Goal: Information Seeking & Learning: Check status

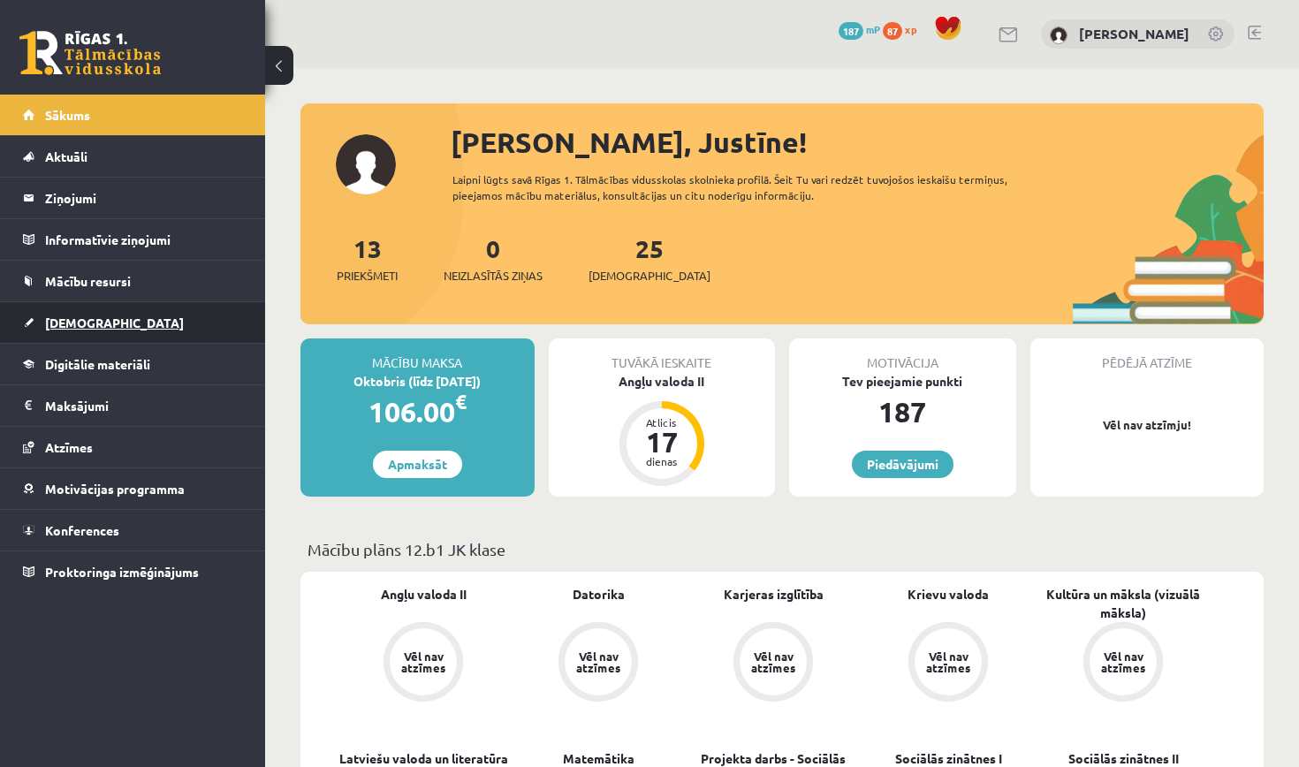
click at [89, 317] on span "[DEMOGRAPHIC_DATA]" at bounding box center [114, 323] width 139 height 16
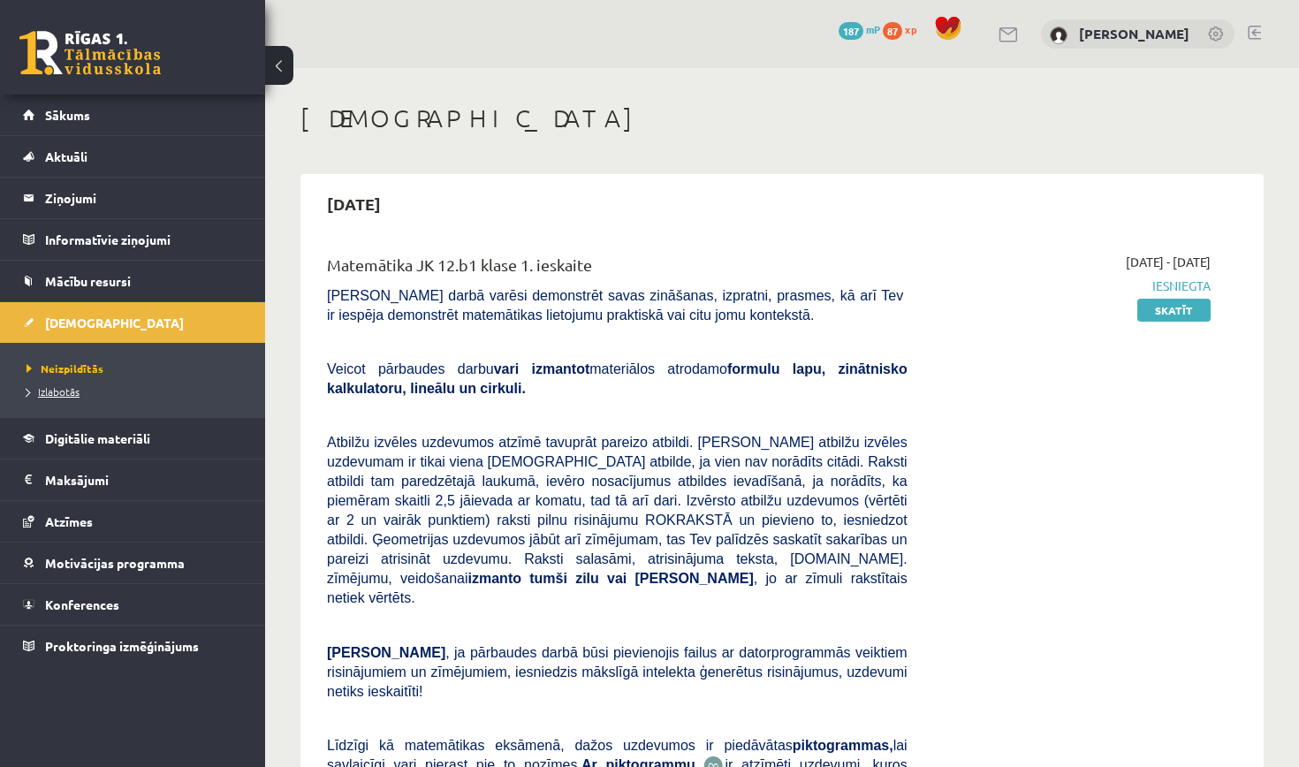
click at [70, 388] on span "Izlabotās" at bounding box center [53, 392] width 53 height 14
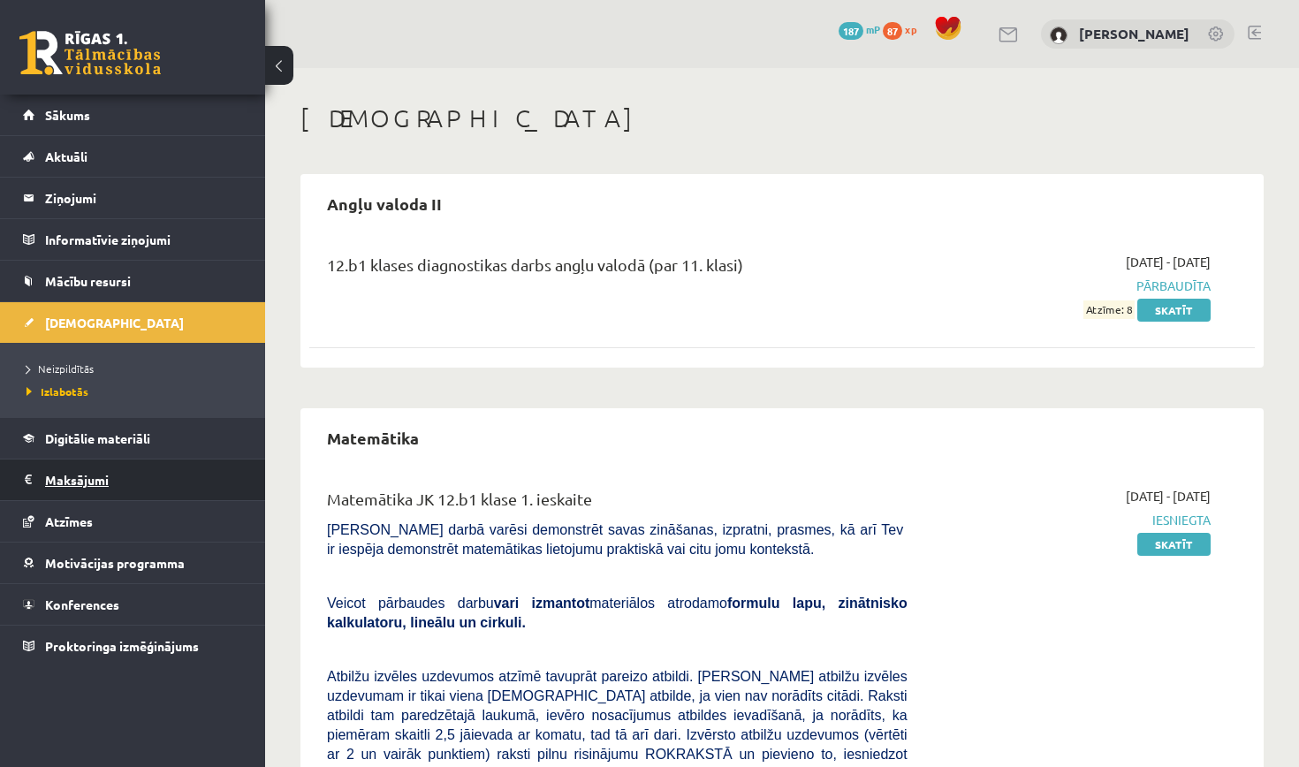
click at [90, 483] on legend "Maksājumi 0" at bounding box center [144, 480] width 198 height 41
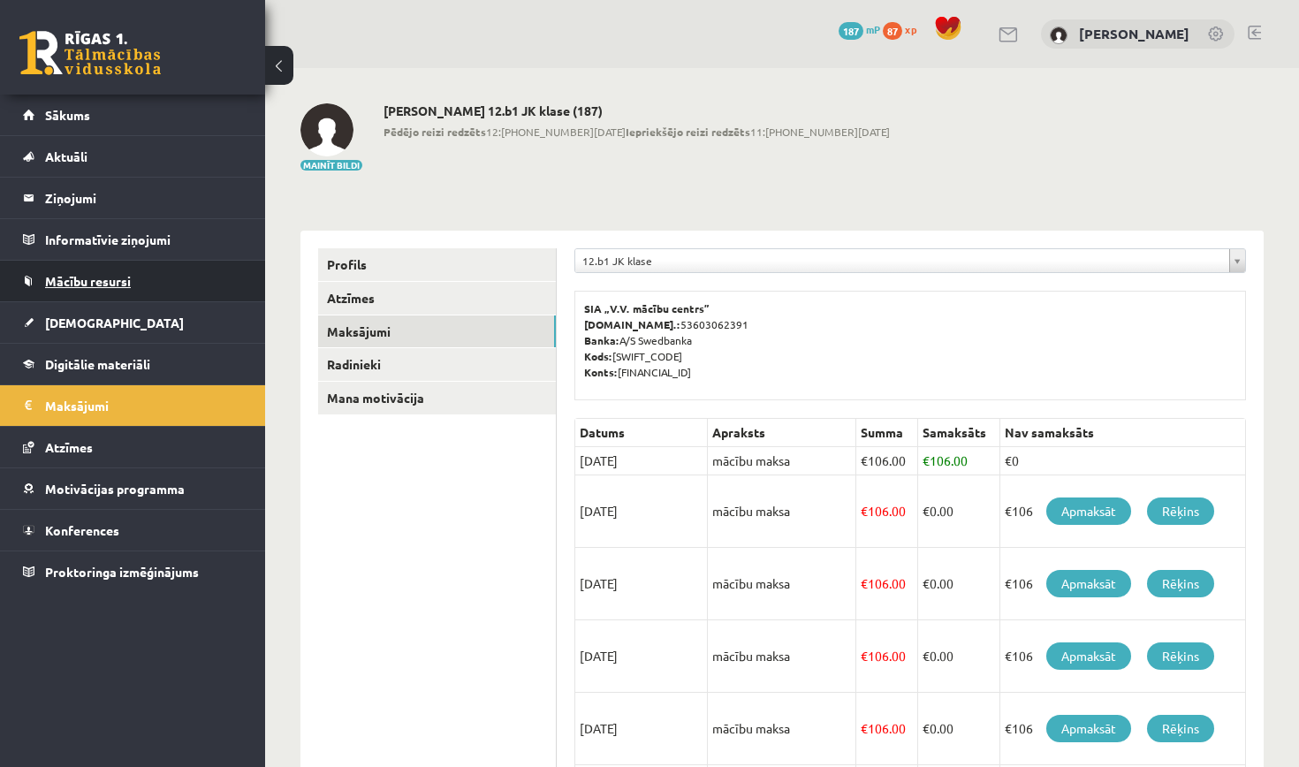
click at [99, 285] on span "Mācību resursi" at bounding box center [88, 281] width 86 height 16
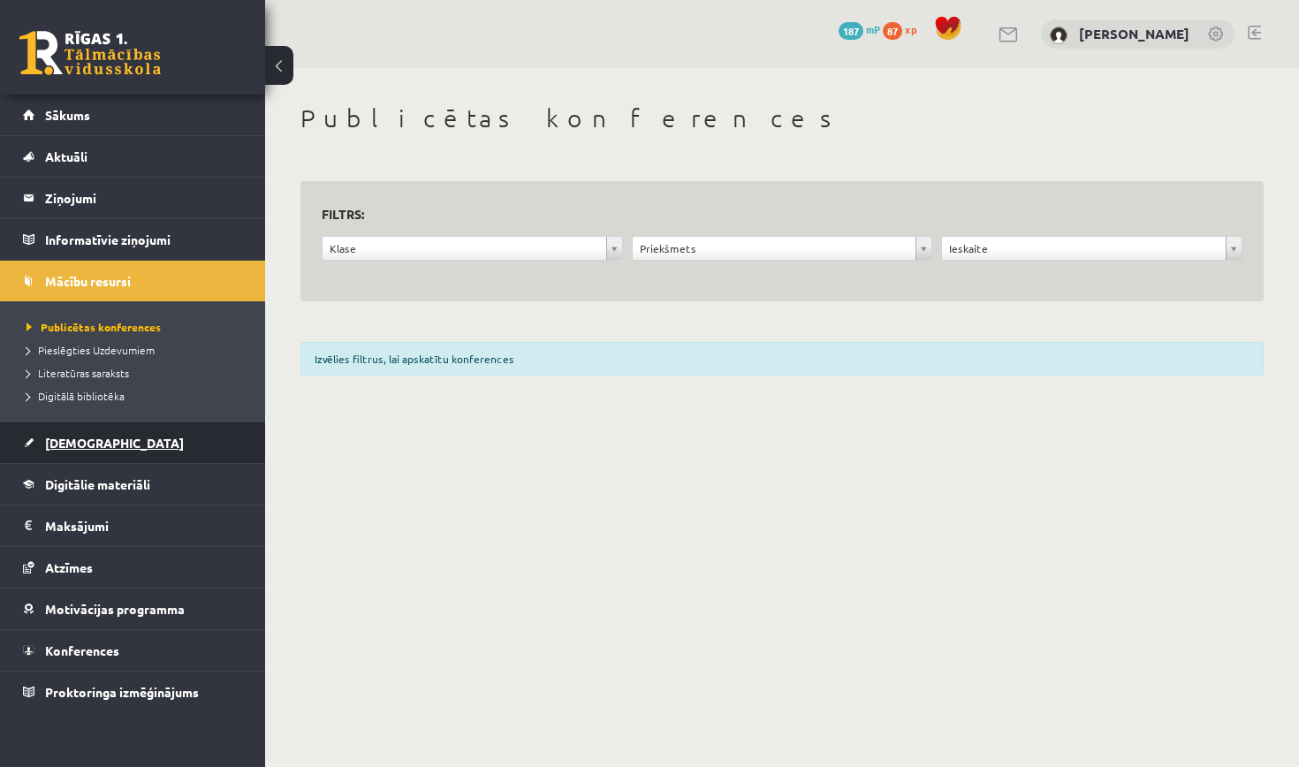
click at [78, 442] on span "[DEMOGRAPHIC_DATA]" at bounding box center [114, 443] width 139 height 16
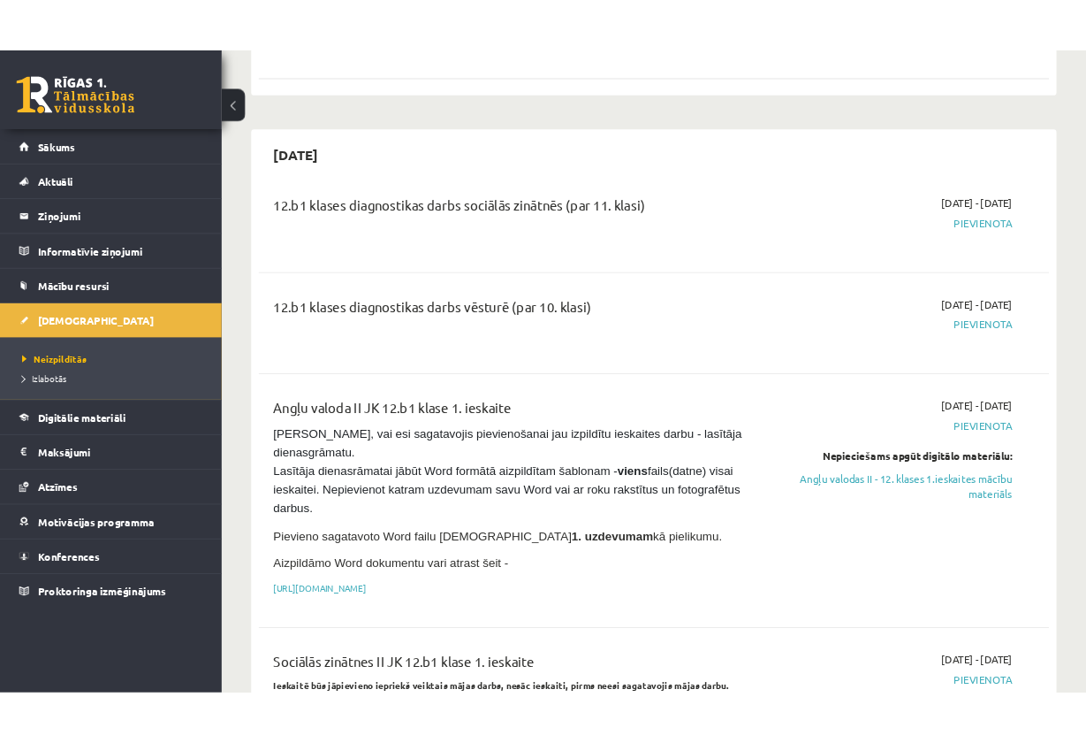
scroll to position [922, 0]
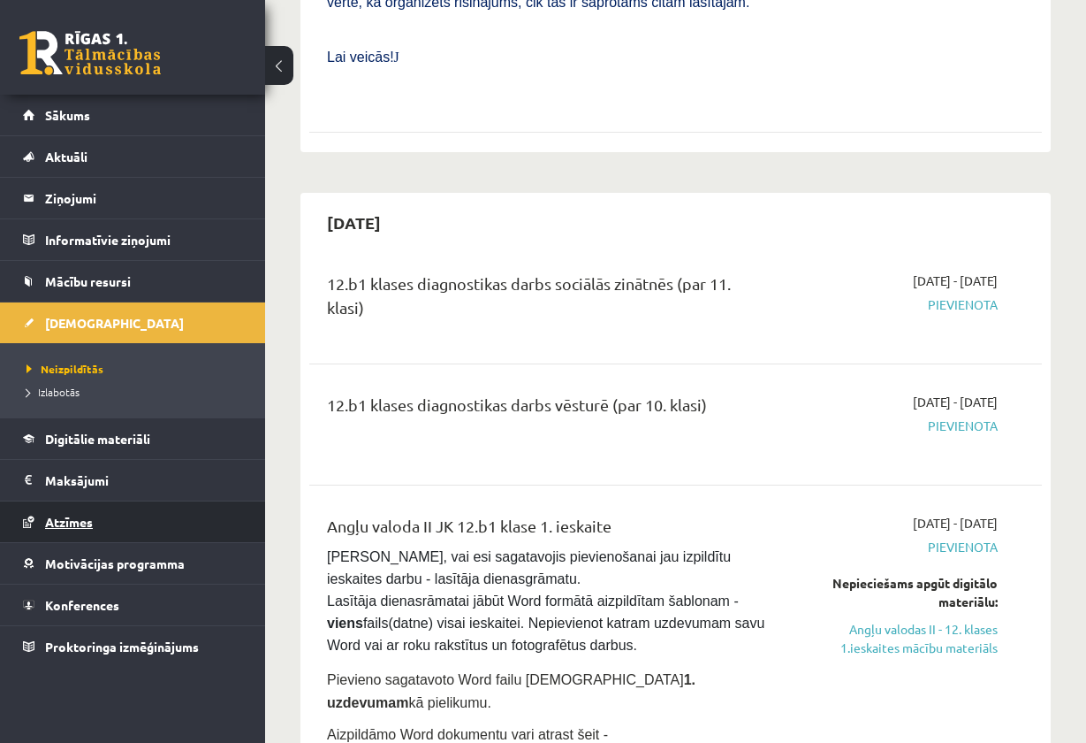
click at [96, 512] on link "Atzīmes" at bounding box center [133, 521] width 220 height 41
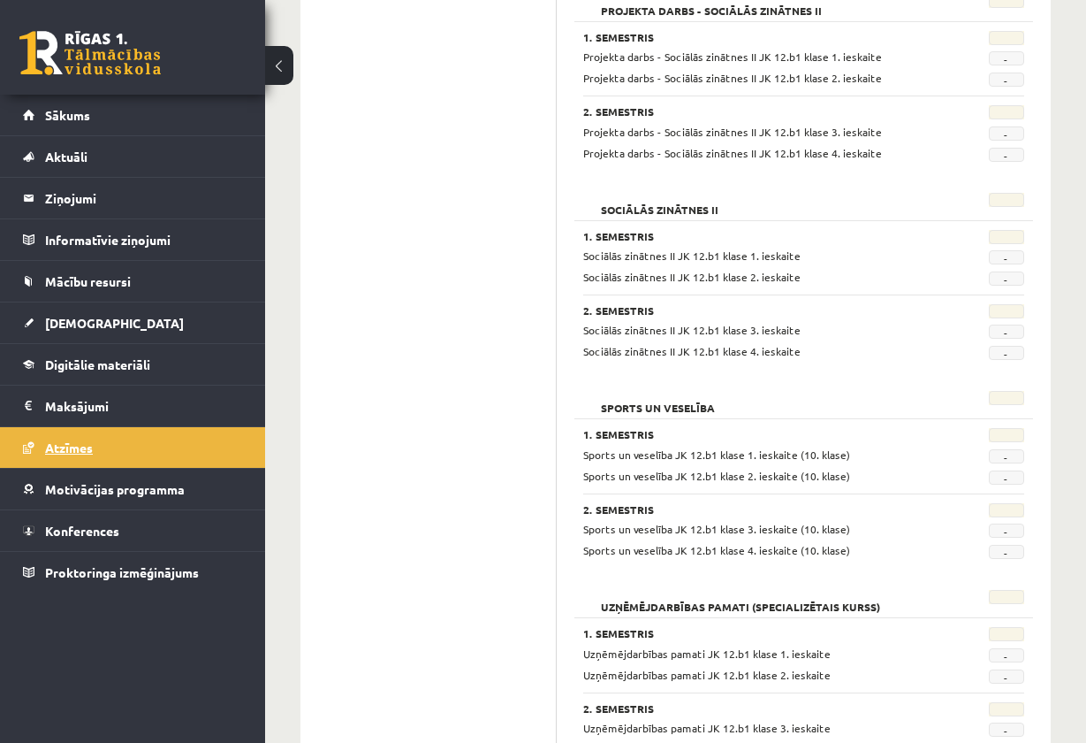
scroll to position [1333, 0]
